Goal: Transaction & Acquisition: Subscribe to service/newsletter

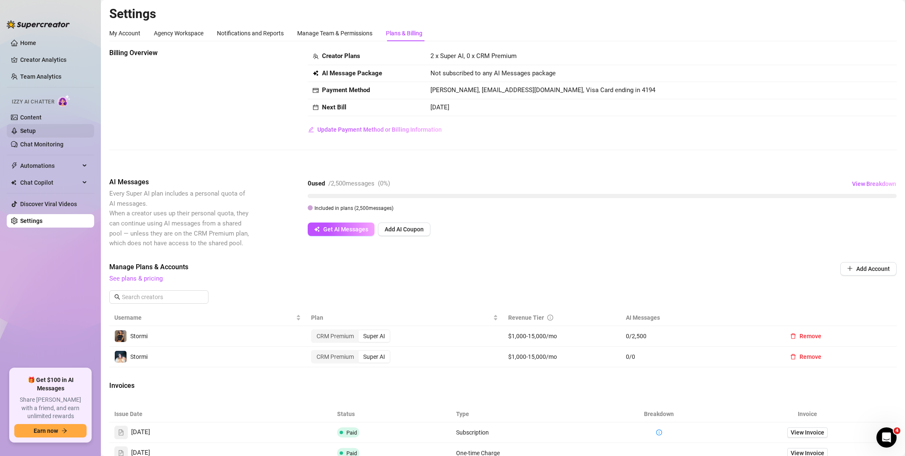
click at [36, 134] on link "Setup" at bounding box center [28, 130] width 16 height 7
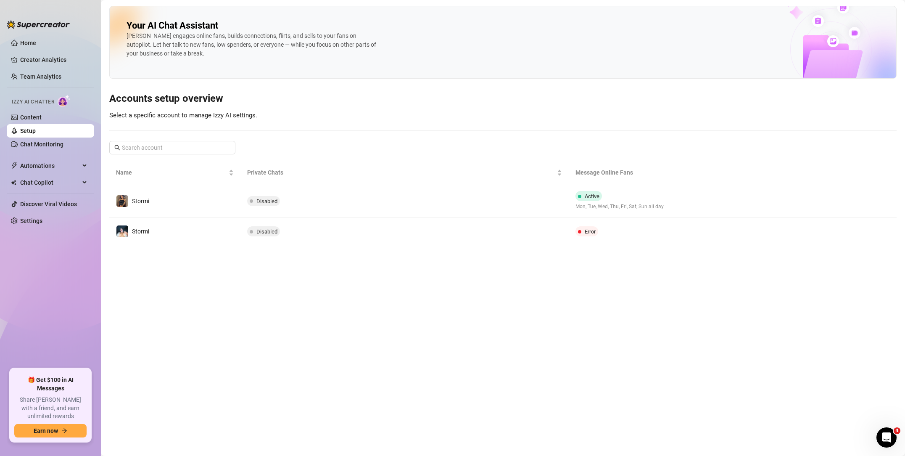
click at [267, 200] on span "Disabled" at bounding box center [267, 201] width 21 height 6
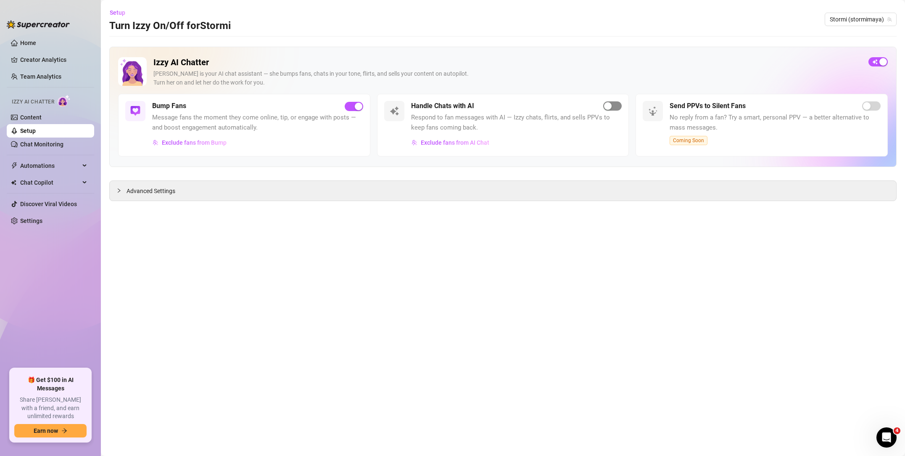
click at [621, 103] on span "button" at bounding box center [612, 105] width 19 height 9
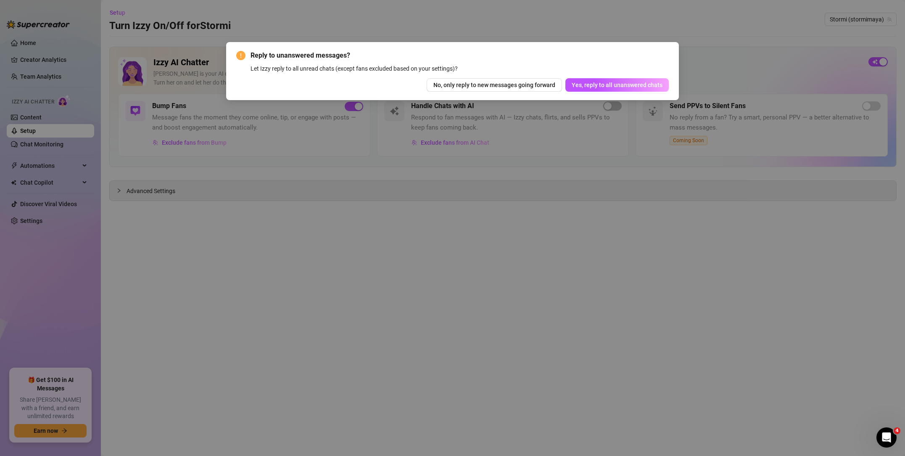
click at [605, 83] on span "Yes, reply to all unanswered chats" at bounding box center [617, 85] width 91 height 7
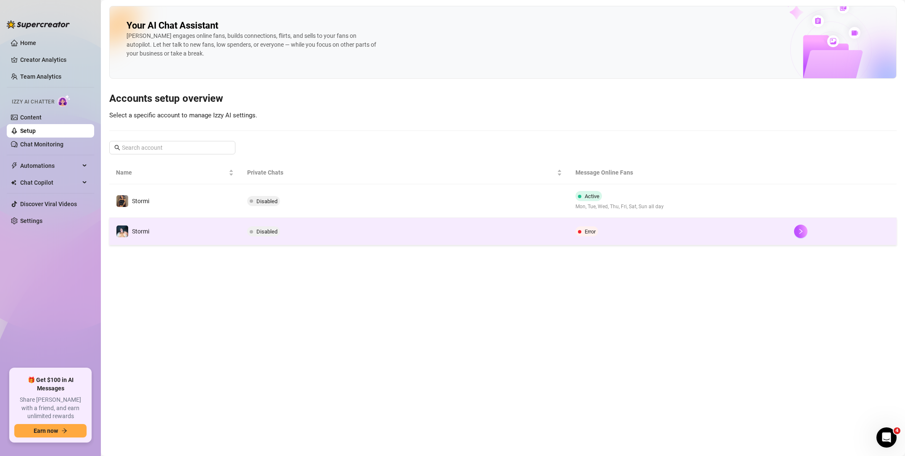
click at [401, 230] on td "Disabled" at bounding box center [405, 231] width 328 height 27
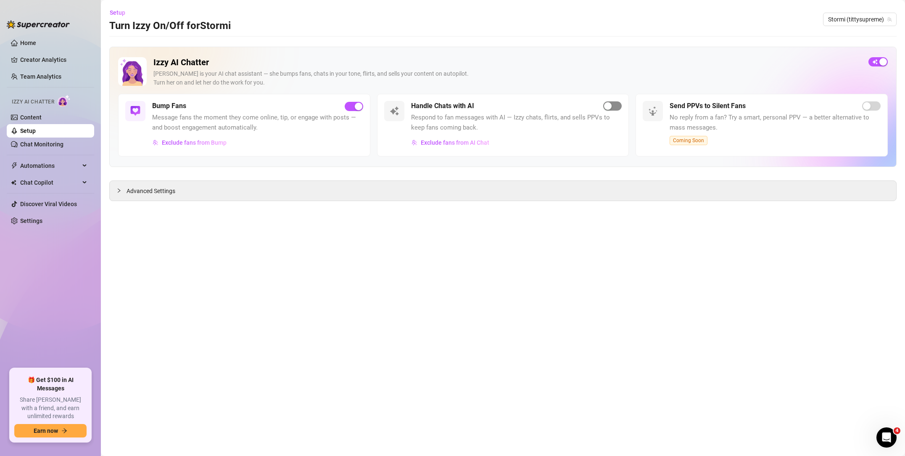
click at [619, 108] on span "button" at bounding box center [612, 105] width 19 height 9
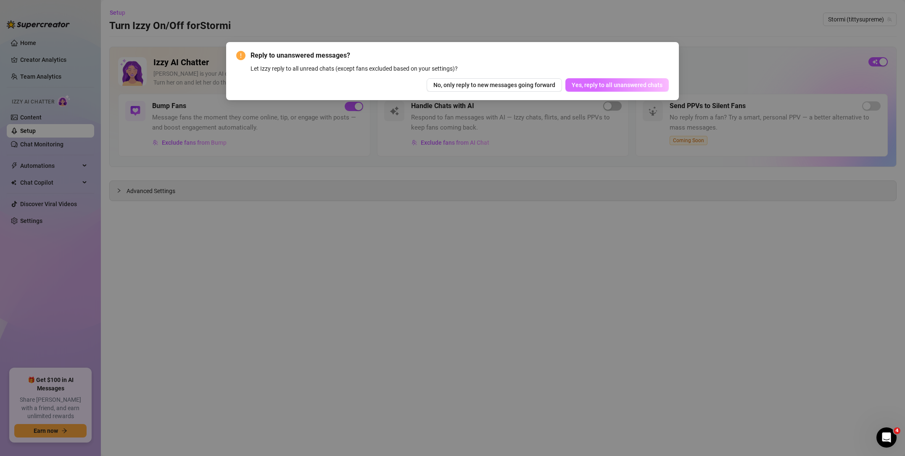
click at [633, 88] on span "Yes, reply to all unanswered chats" at bounding box center [617, 85] width 91 height 7
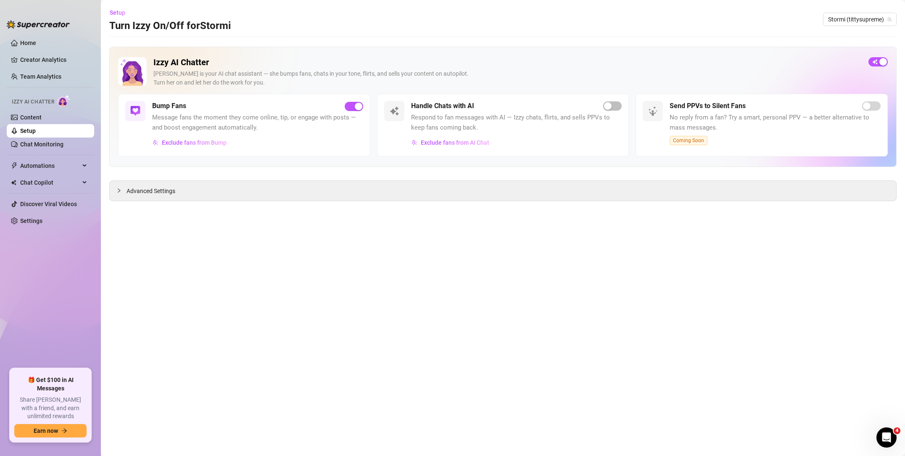
click at [36, 133] on link "Setup" at bounding box center [28, 130] width 16 height 7
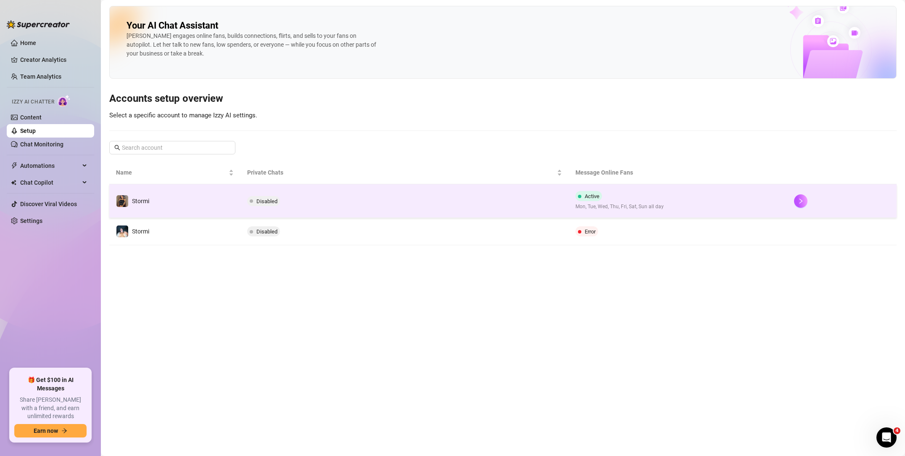
click at [710, 206] on td "Active Mon, Tue, Wed, Thu, Fri, Sat, Sun all day" at bounding box center [678, 201] width 219 height 34
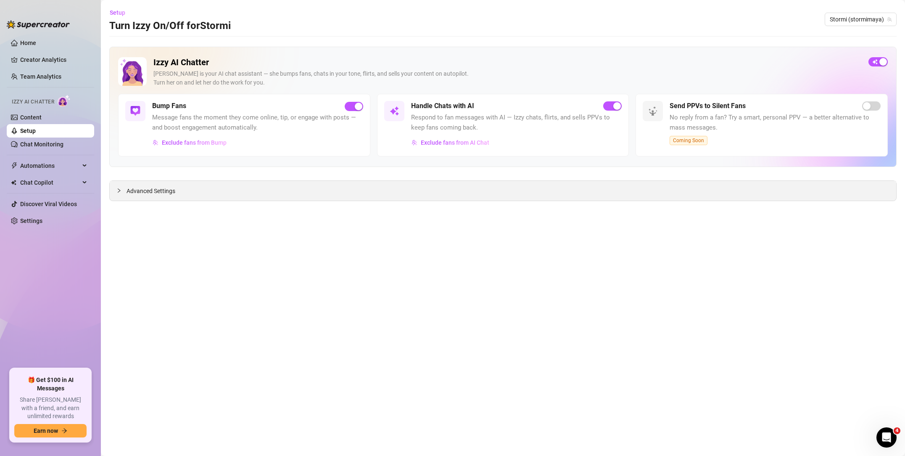
click at [179, 199] on div "Advanced Settings" at bounding box center [503, 191] width 787 height 20
click at [170, 191] on span "Advanced Settings" at bounding box center [151, 190] width 49 height 9
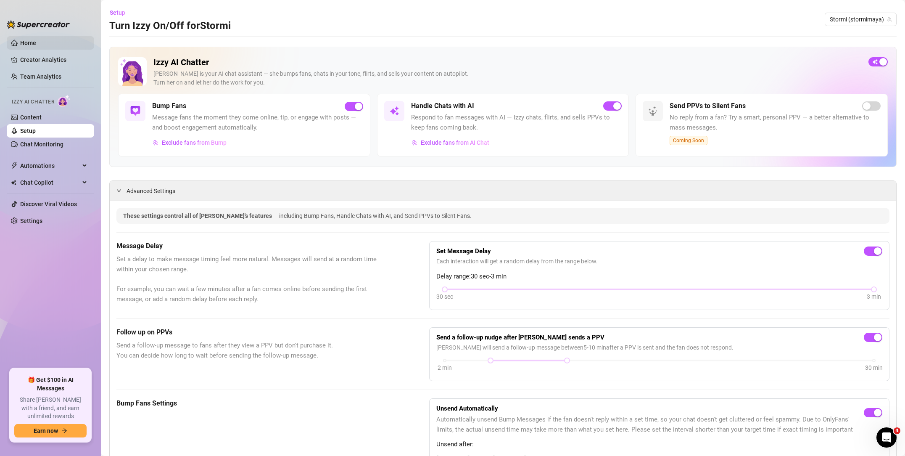
click at [36, 46] on link "Home" at bounding box center [28, 43] width 16 height 7
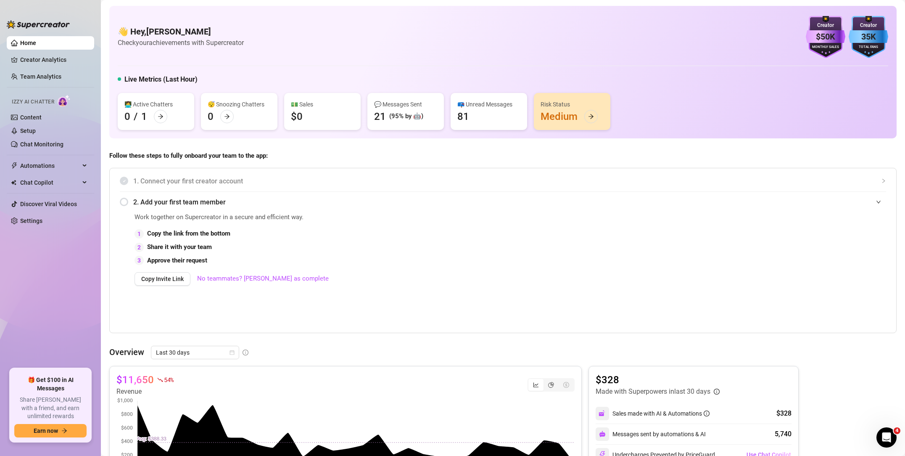
click at [170, 114] on div "👩‍💻 Active Chatters 0 / 1" at bounding box center [156, 111] width 77 height 37
click at [159, 115] on icon "arrow-right" at bounding box center [161, 117] width 6 height 6
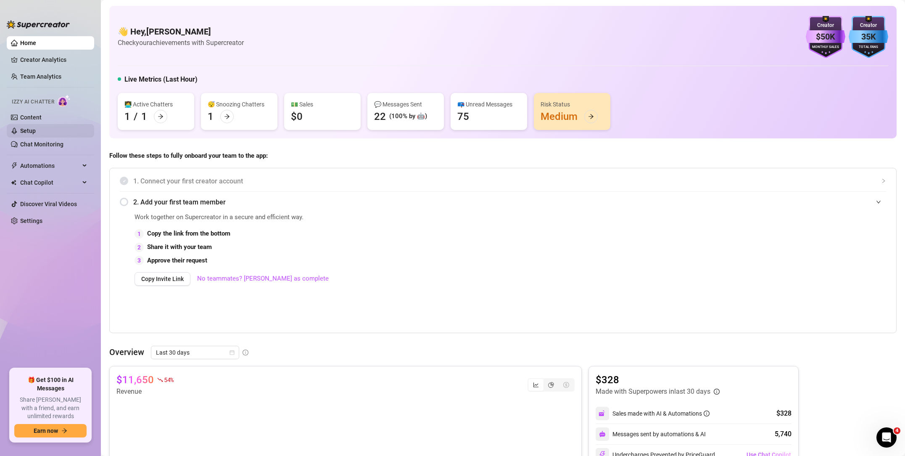
click at [36, 127] on link "Setup" at bounding box center [28, 130] width 16 height 7
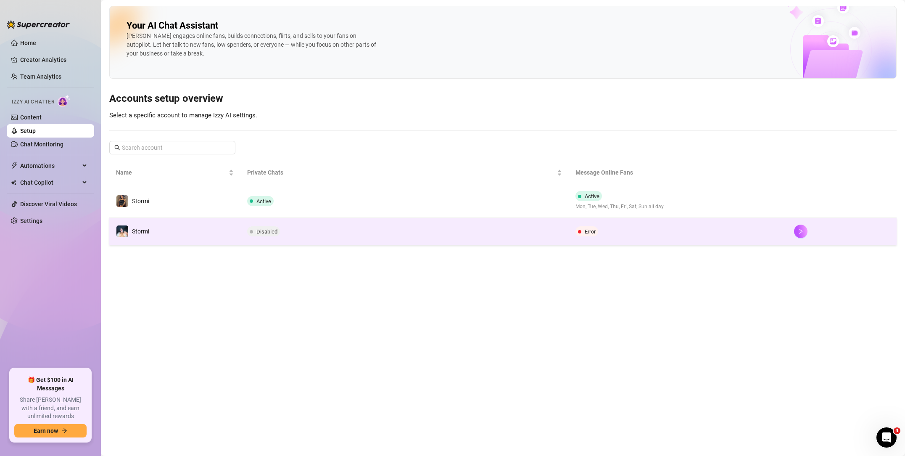
click at [648, 241] on td "Error" at bounding box center [678, 231] width 219 height 27
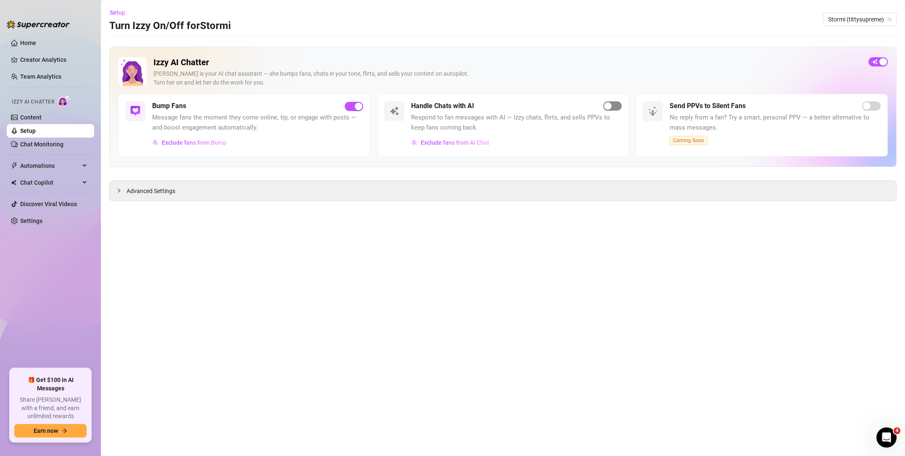
click at [611, 107] on div "button" at bounding box center [608, 106] width 8 height 8
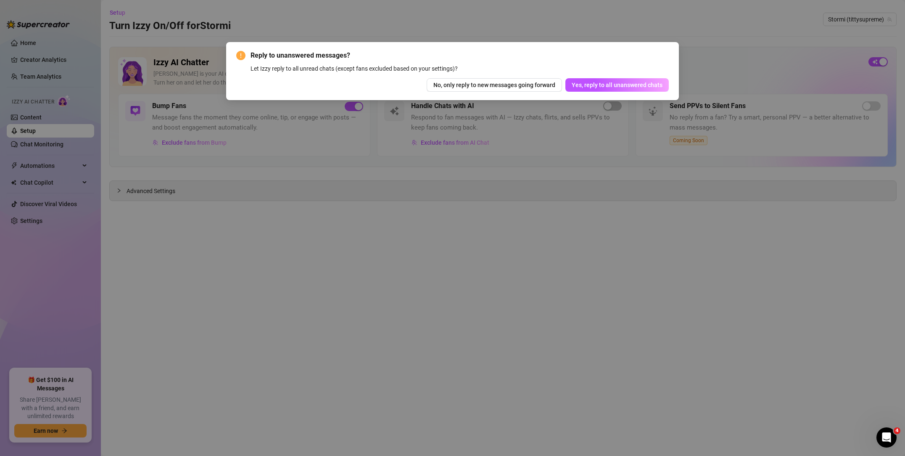
click at [622, 83] on span "Yes, reply to all unanswered chats" at bounding box center [617, 85] width 91 height 7
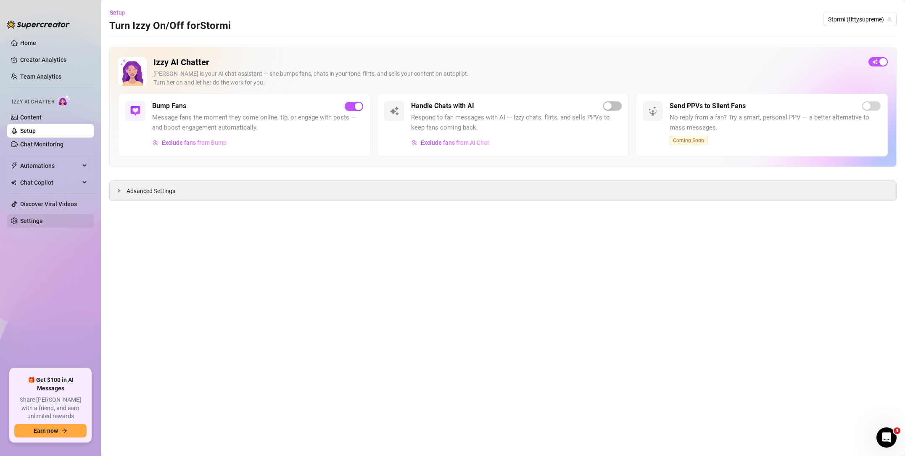
click at [40, 223] on link "Settings" at bounding box center [31, 220] width 22 height 7
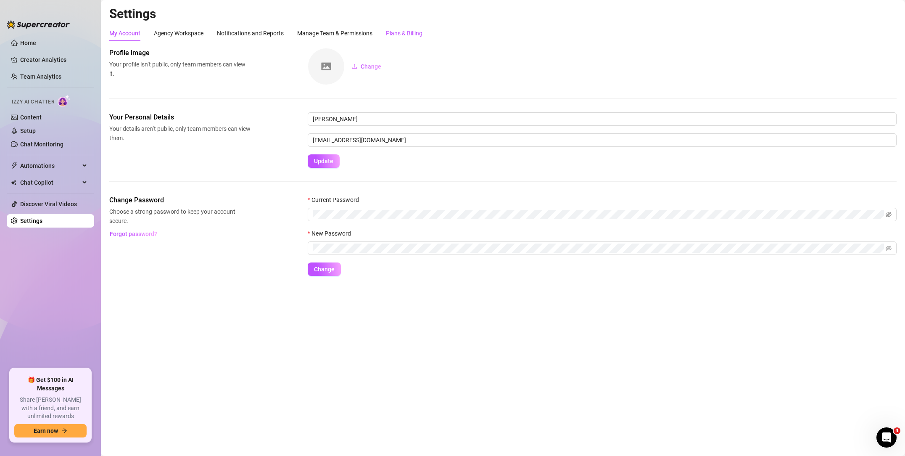
click at [417, 31] on div "Plans & Billing" at bounding box center [404, 33] width 37 height 9
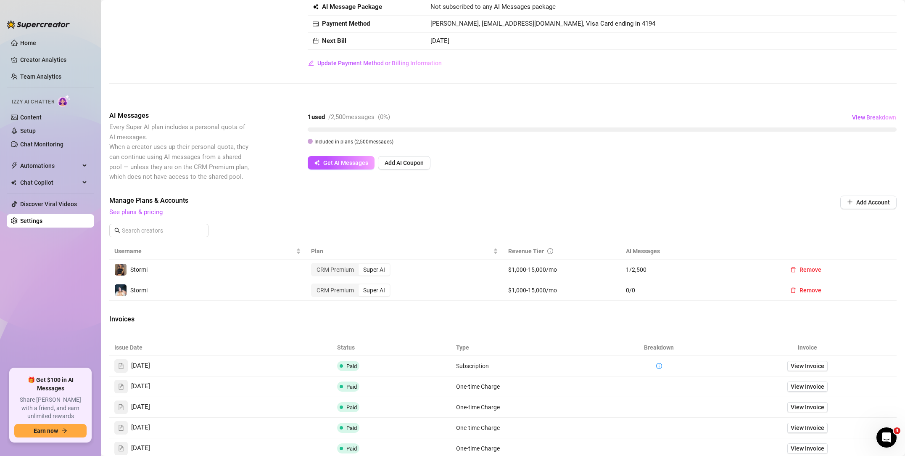
scroll to position [73, 0]
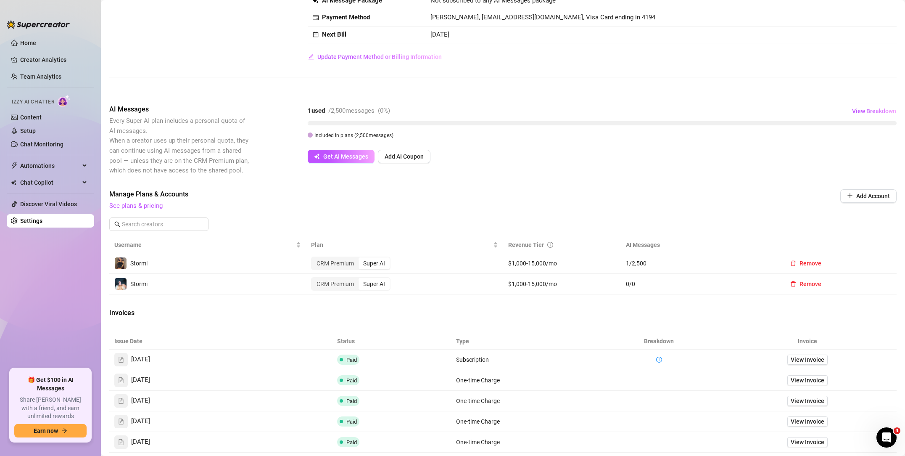
click at [379, 284] on div "Super AI" at bounding box center [374, 284] width 31 height 12
click at [361, 279] on input "Super AI" at bounding box center [361, 279] width 0 height 0
click at [535, 284] on td "$1,000-15,000/mo" at bounding box center [562, 284] width 118 height 21
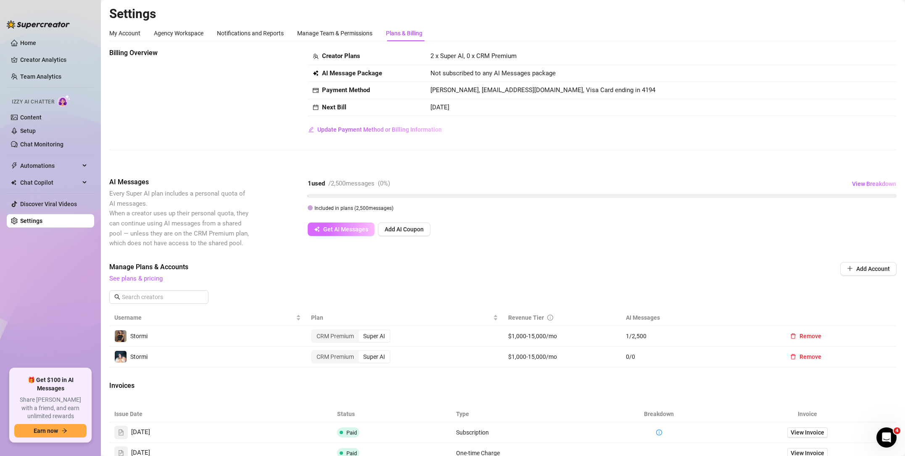
click at [339, 230] on span "Get AI Messages" at bounding box center [345, 229] width 45 height 7
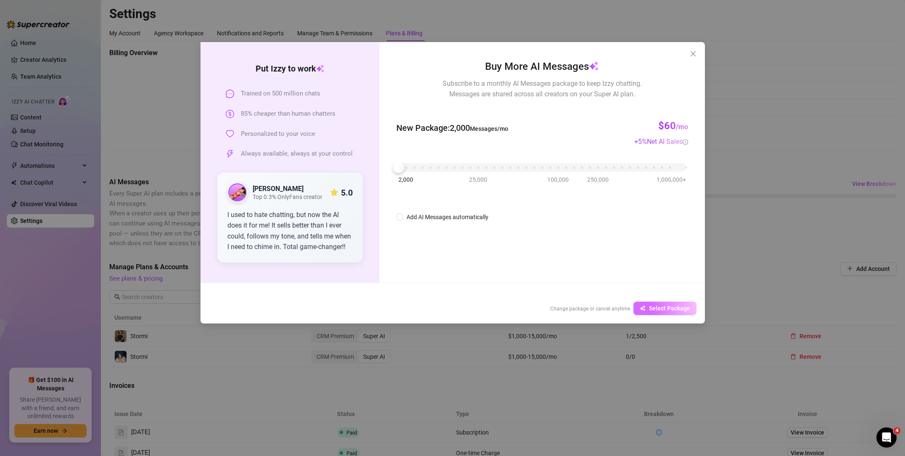
click at [658, 309] on span "Select Package" at bounding box center [669, 308] width 41 height 7
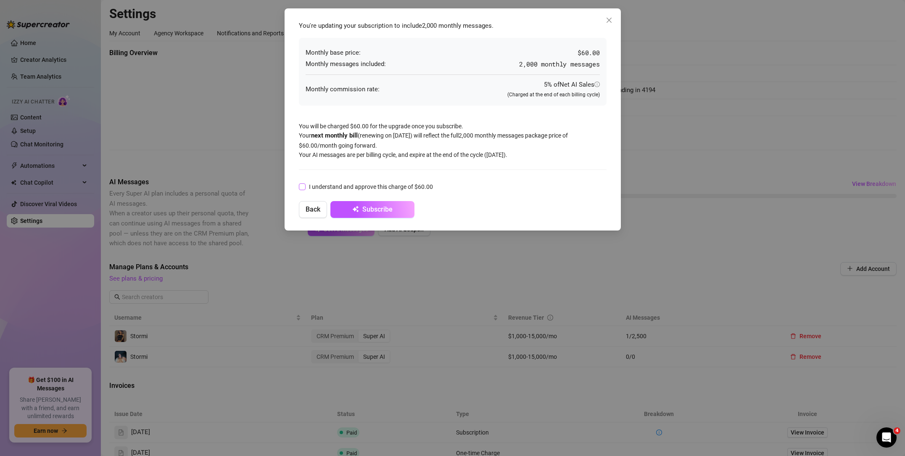
drag, startPoint x: 349, startPoint y: 185, endPoint x: 352, endPoint y: 188, distance: 4.8
click at [349, 185] on span "I understand and approve this charge of $60.00" at bounding box center [371, 186] width 131 height 9
click at [305, 185] on input "I understand and approve this charge of $60.00" at bounding box center [302, 186] width 6 height 6
checkbox input "true"
click at [374, 209] on span "Subscribe" at bounding box center [378, 209] width 30 height 8
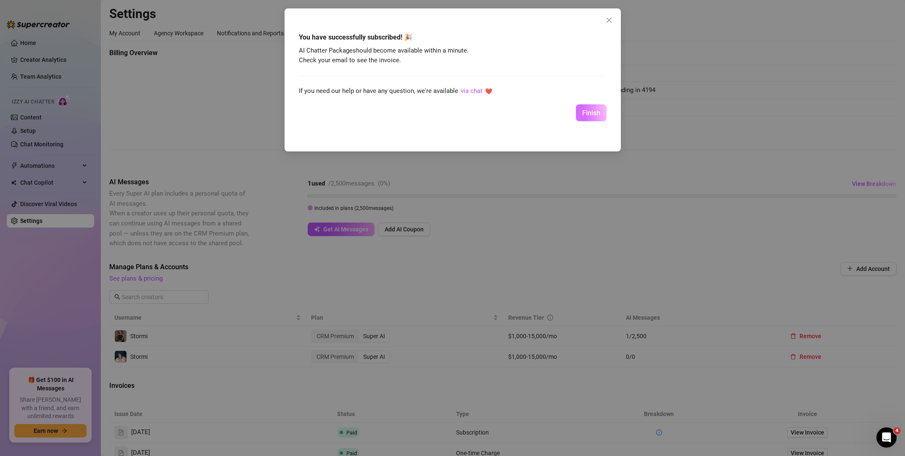
click at [599, 113] on span "Finish" at bounding box center [591, 113] width 18 height 8
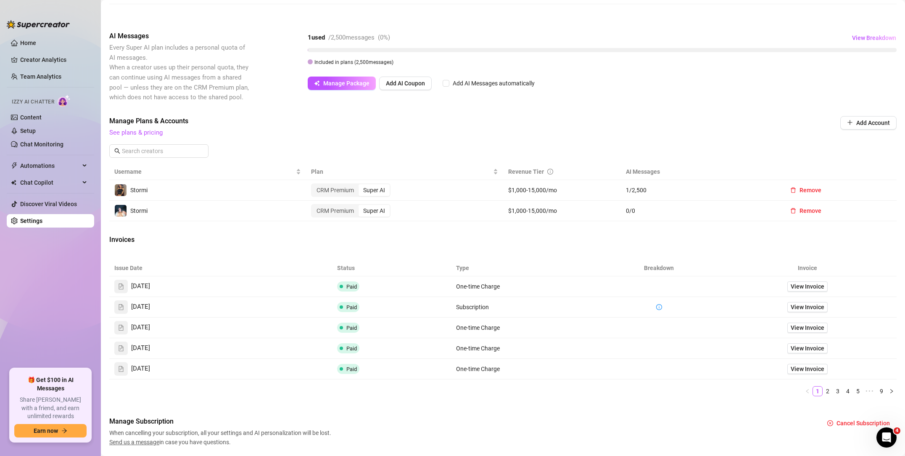
scroll to position [147, 0]
click at [388, 218] on td "CRM Premium Super AI" at bounding box center [404, 210] width 197 height 21
click at [383, 213] on div "Super AI" at bounding box center [374, 210] width 31 height 12
click at [361, 205] on input "Super AI" at bounding box center [361, 205] width 0 height 0
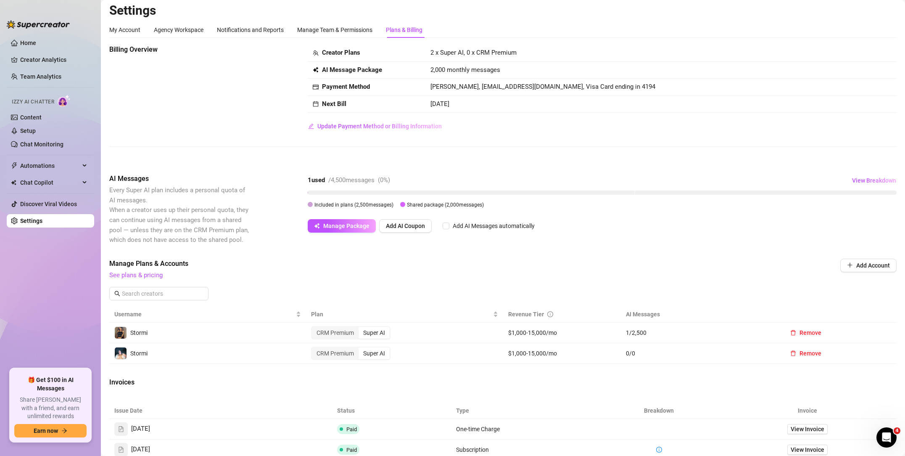
scroll to position [0, 0]
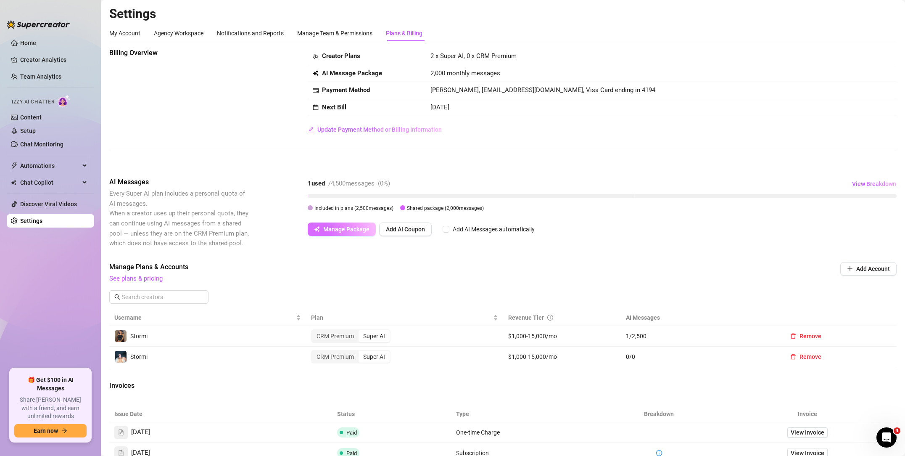
click at [318, 232] on span "button" at bounding box center [317, 229] width 6 height 7
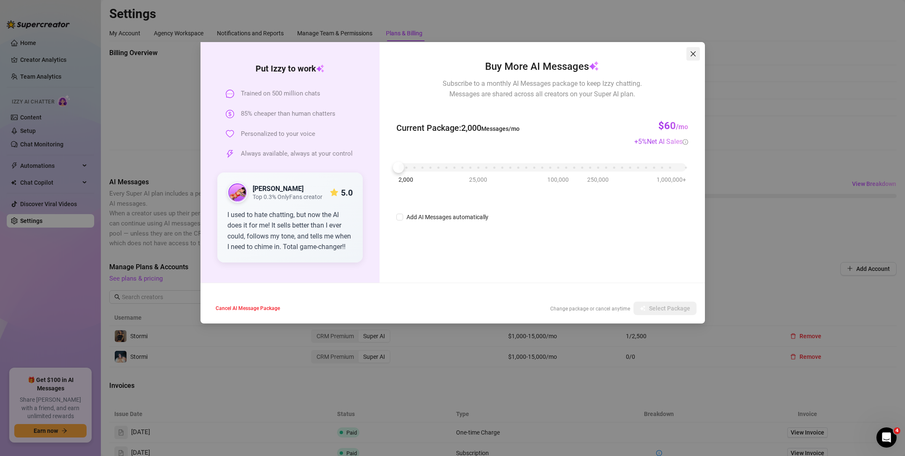
click at [691, 55] on icon "close" at bounding box center [693, 53] width 7 height 7
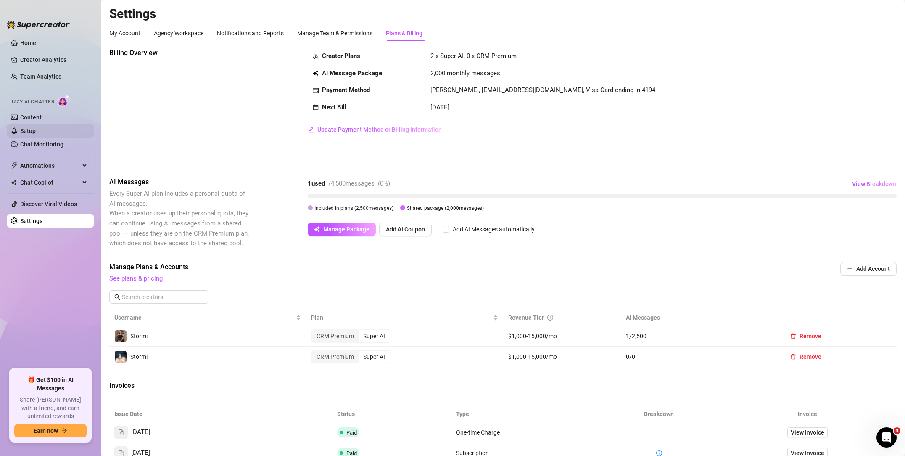
click at [36, 133] on link "Setup" at bounding box center [28, 130] width 16 height 7
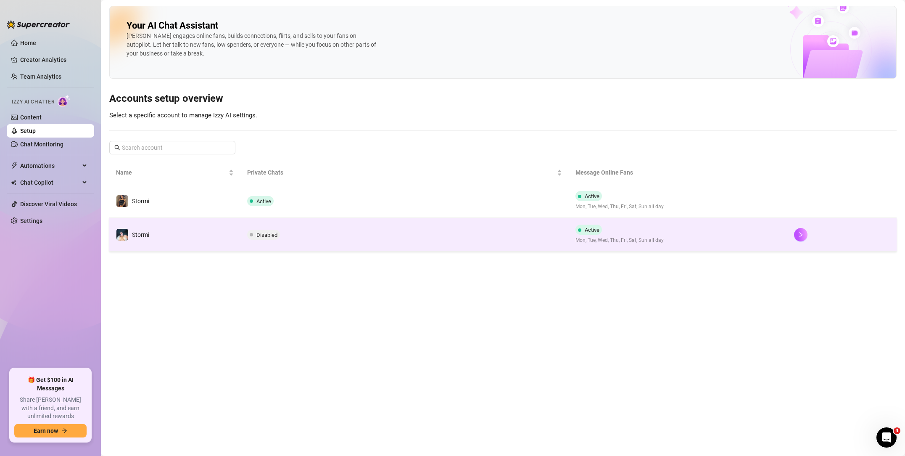
click at [315, 236] on td "Disabled" at bounding box center [405, 235] width 328 height 34
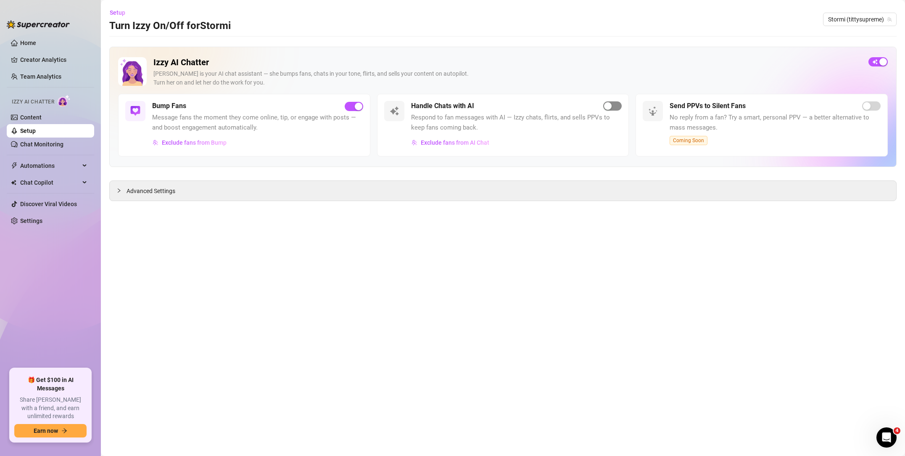
click at [613, 110] on span "button" at bounding box center [612, 105] width 19 height 9
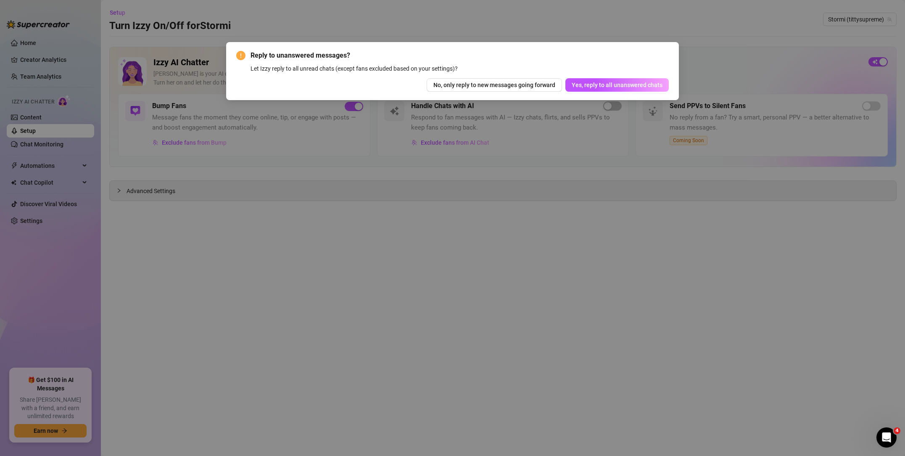
click at [607, 85] on span "Yes, reply to all unanswered chats" at bounding box center [617, 85] width 91 height 7
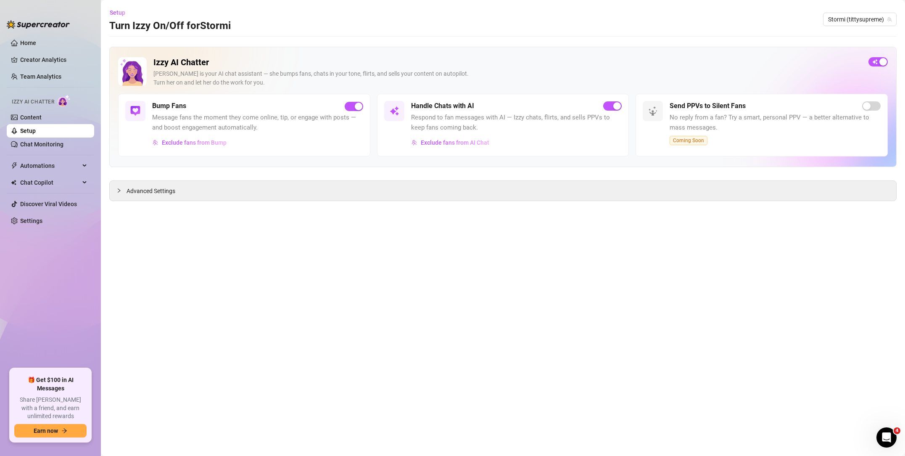
click at [36, 130] on link "Setup" at bounding box center [28, 130] width 16 height 7
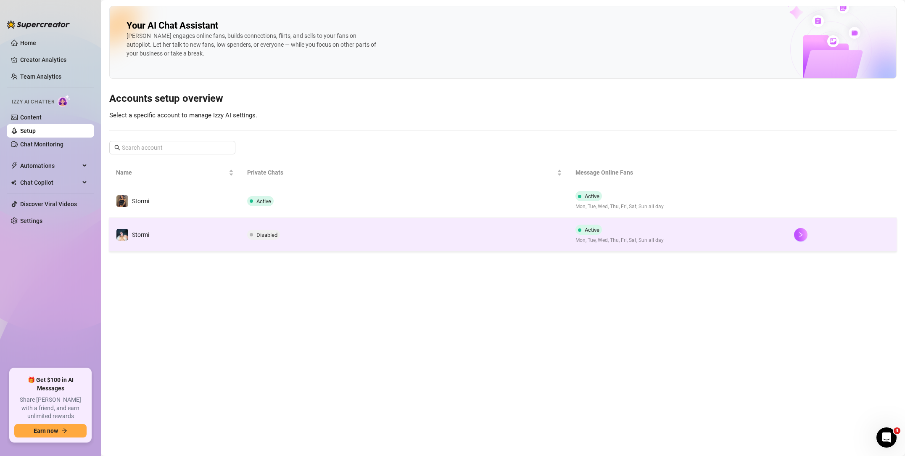
click at [269, 232] on span "Disabled" at bounding box center [267, 235] width 21 height 6
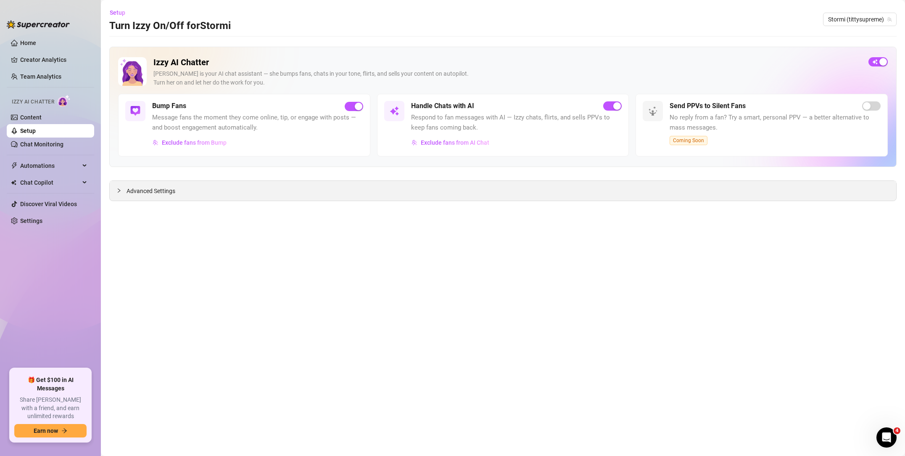
click at [169, 193] on span "Advanced Settings" at bounding box center [151, 190] width 49 height 9
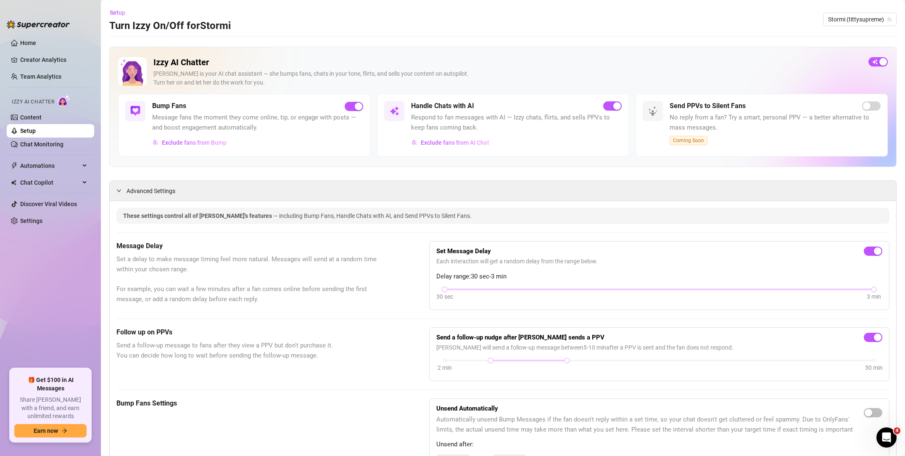
drag, startPoint x: 172, startPoint y: 264, endPoint x: 164, endPoint y: 263, distance: 7.6
click at [171, 264] on span "Set a delay to make message timing feel more natural. Messages will send at a r…" at bounding box center [251, 279] width 271 height 50
click at [127, 183] on div "Advanced Settings" at bounding box center [503, 191] width 787 height 20
click at [125, 195] on div at bounding box center [121, 190] width 10 height 9
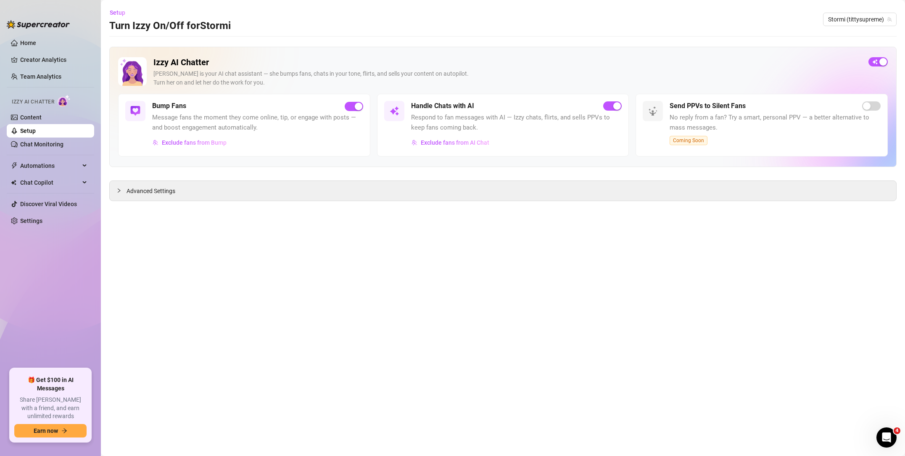
click at [36, 131] on link "Setup" at bounding box center [28, 130] width 16 height 7
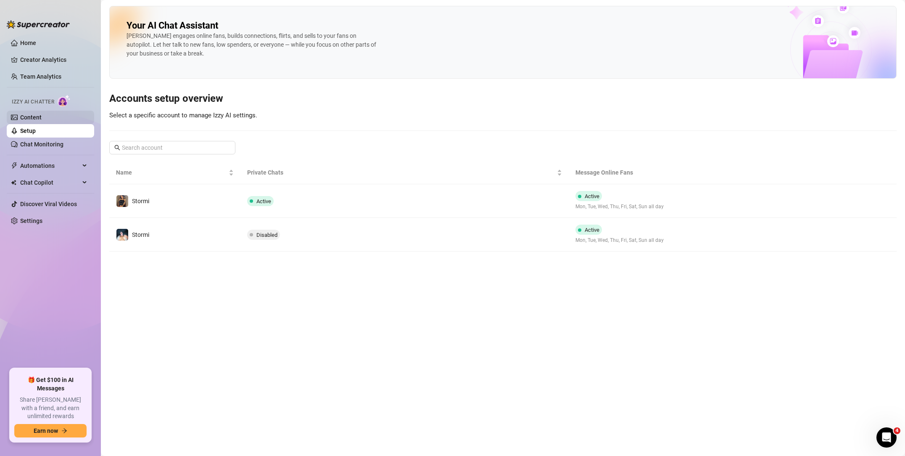
click at [42, 121] on link "Content" at bounding box center [30, 117] width 21 height 7
